Goal: Transaction & Acquisition: Purchase product/service

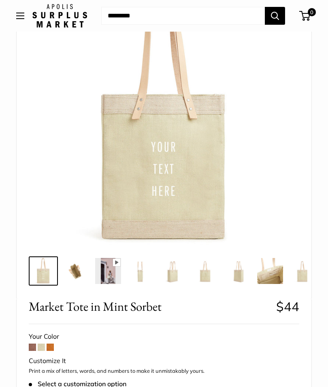
scroll to position [84, 0]
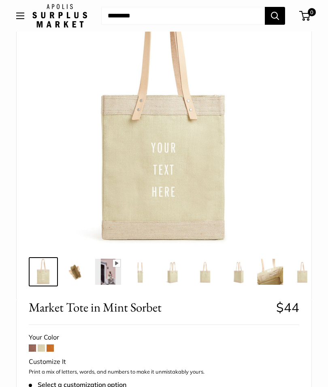
click at [20, 15] on span "Open menu" at bounding box center [20, 16] width 2 height 2
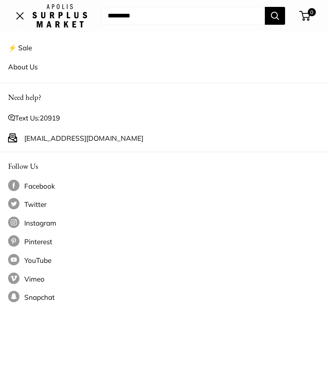
click at [22, 19] on button "Open menu" at bounding box center [20, 16] width 8 height 6
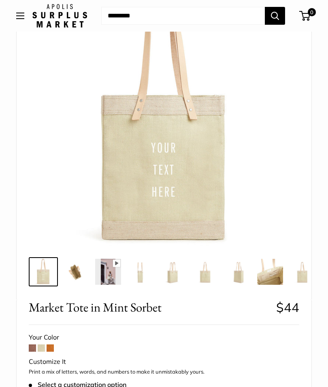
click at [24, 19] on button "Open menu" at bounding box center [20, 16] width 8 height 6
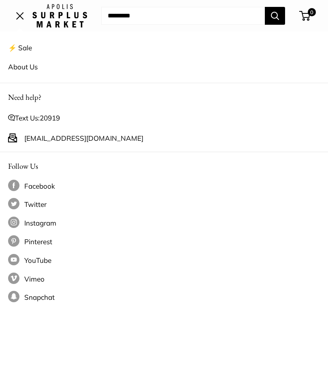
click at [22, 46] on link "⚡️ Sale" at bounding box center [164, 47] width 312 height 19
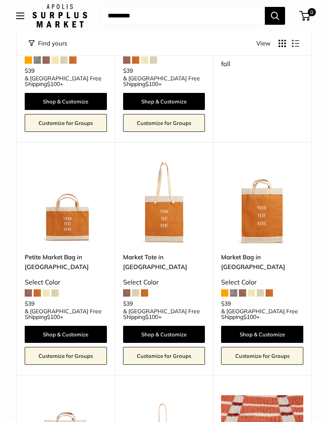
scroll to position [947, 0]
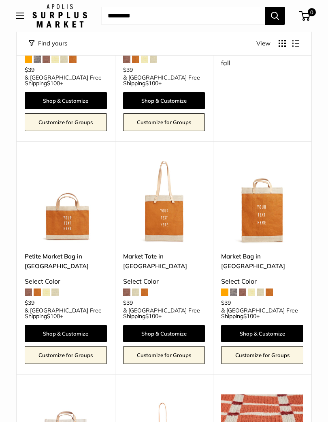
click at [137, 288] on span at bounding box center [135, 291] width 7 height 7
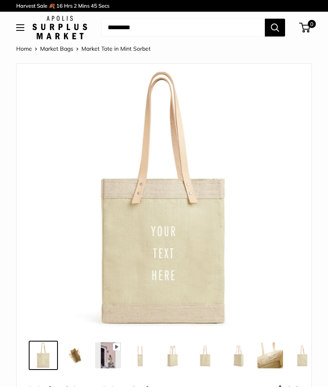
click at [223, 29] on input "Search..." at bounding box center [183, 28] width 164 height 18
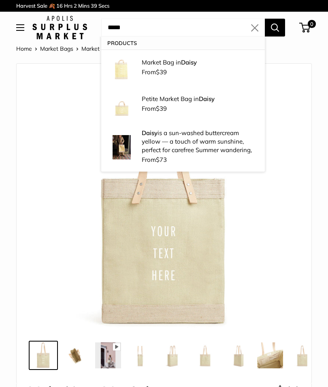
type input "*****"
click at [275, 27] on button "Search" at bounding box center [275, 28] width 20 height 18
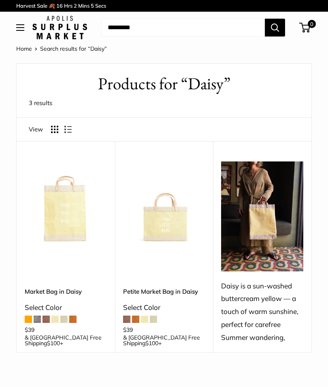
click at [275, 244] on img at bounding box center [262, 215] width 82 height 109
click at [63, 214] on img at bounding box center [66, 202] width 82 height 82
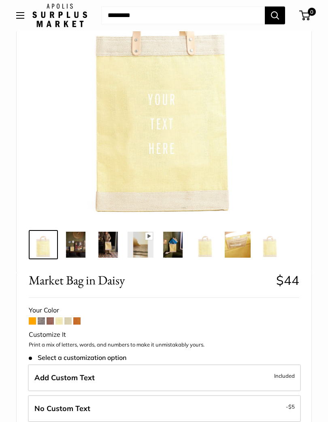
scroll to position [111, 0]
click at [242, 242] on img at bounding box center [238, 244] width 26 height 26
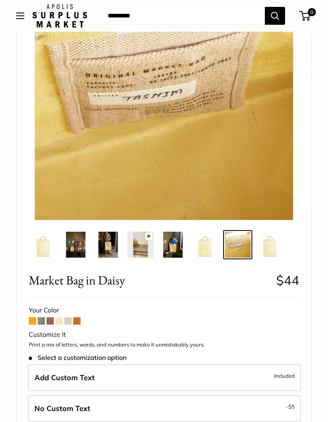
click at [73, 244] on img at bounding box center [76, 244] width 26 height 26
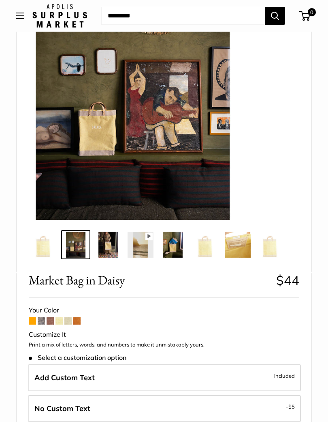
click at [103, 245] on img at bounding box center [108, 244] width 26 height 26
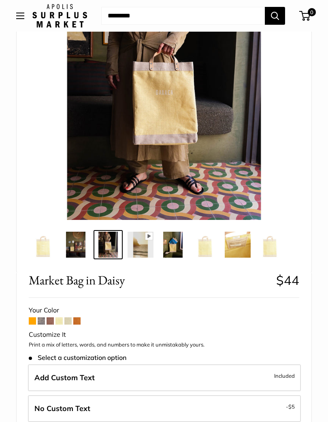
click at [248, 242] on img at bounding box center [238, 244] width 26 height 26
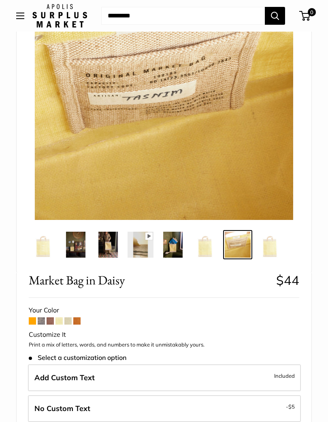
click at [266, 239] on img at bounding box center [270, 244] width 26 height 26
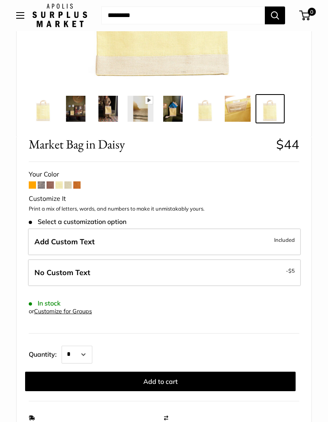
scroll to position [247, 0]
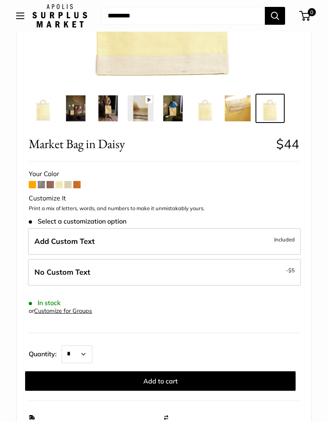
click at [257, 237] on label "Add Custom Text Included" at bounding box center [164, 241] width 273 height 27
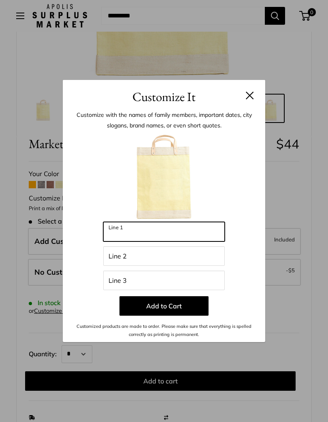
click at [118, 232] on input "Line 1" at bounding box center [164, 231] width 122 height 19
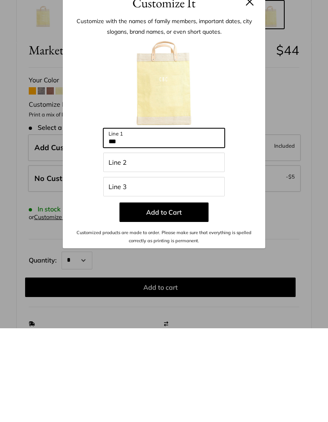
type input "***"
click at [198, 296] on button "Add to Cart" at bounding box center [164, 305] width 89 height 19
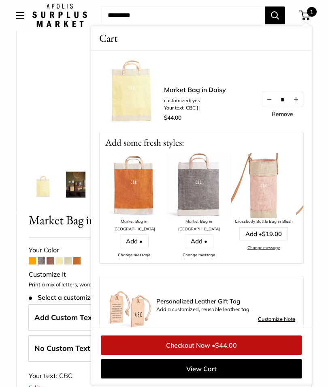
scroll to position [171, 0]
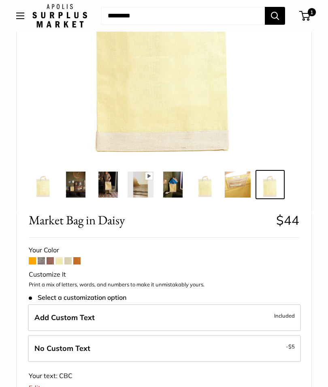
click at [308, 17] on span "1" at bounding box center [305, 16] width 11 height 10
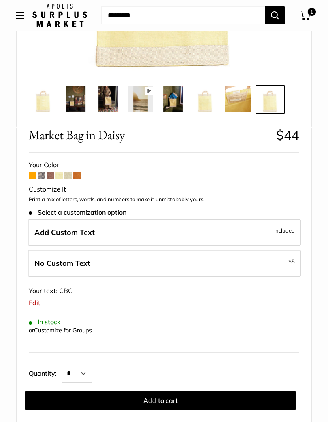
scroll to position [256, 0]
click at [60, 261] on span "No Custom Text" at bounding box center [62, 262] width 56 height 9
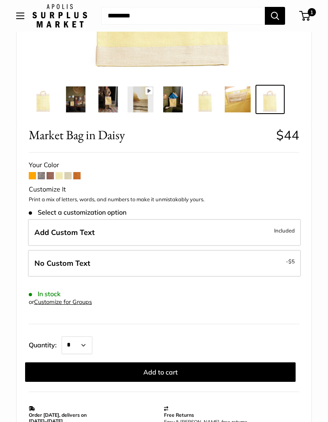
click at [199, 373] on button "Add to cart" at bounding box center [160, 371] width 271 height 19
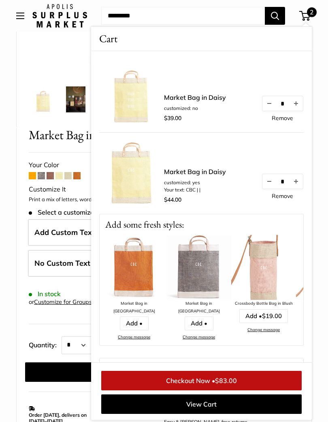
click at [278, 198] on link "Remove" at bounding box center [282, 196] width 21 height 6
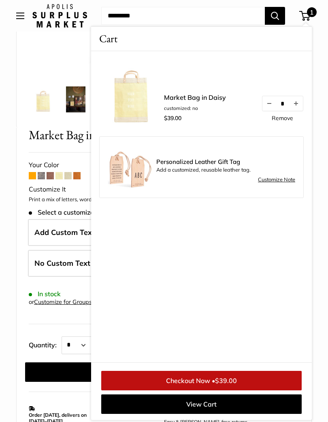
click at [236, 379] on span "$39.00" at bounding box center [226, 380] width 22 height 8
